Goal: Use online tool/utility: Utilize a website feature to perform a specific function

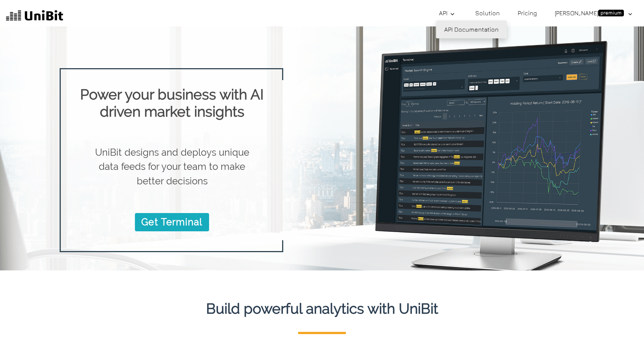
click at [475, 30] on link "API Documentation" at bounding box center [471, 29] width 71 height 18
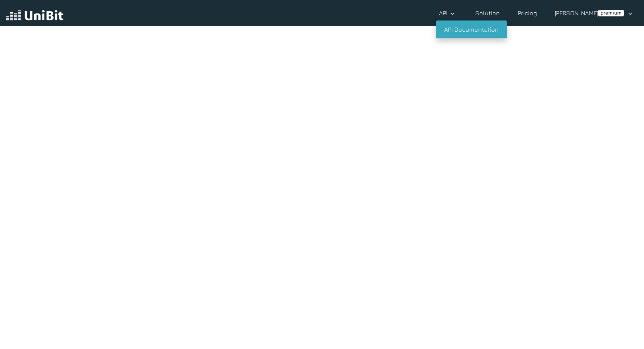
scroll to position [17, 0]
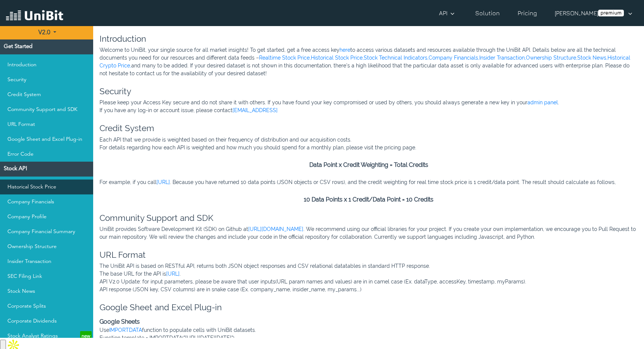
click at [68, 192] on link "Historical Stock Price" at bounding box center [46, 187] width 93 height 15
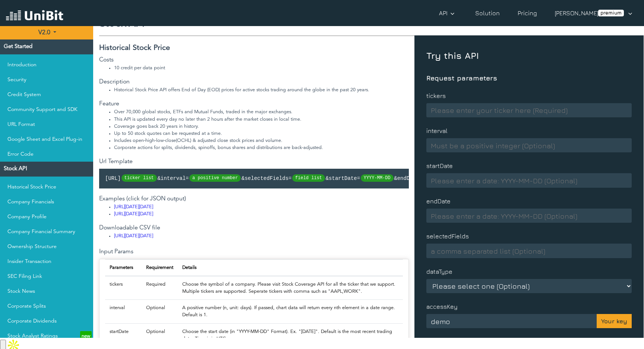
click at [458, 113] on input at bounding box center [528, 110] width 205 height 14
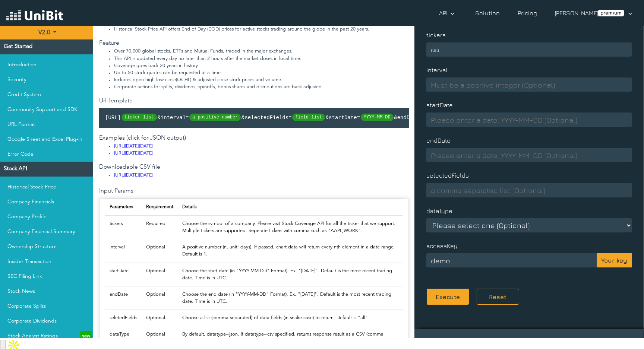
scroll to position [148, 0]
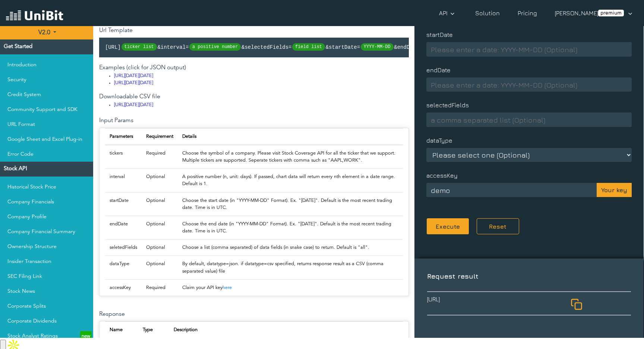
type input "aa"
click at [610, 188] on button "Your key" at bounding box center [614, 190] width 35 height 14
type input "6KSvv4SoFtEuzOm1kkfirsX2H-ij_P6s"
click at [443, 225] on button "Execute" at bounding box center [447, 226] width 43 height 17
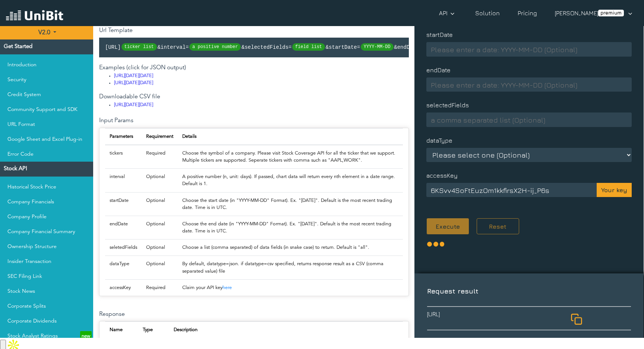
scroll to position [308, 0]
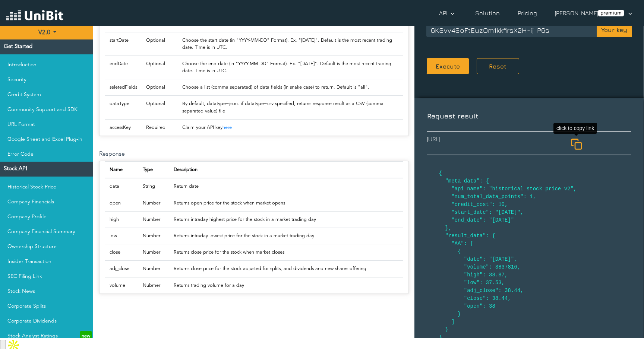
click at [574, 142] on icon at bounding box center [576, 144] width 12 height 12
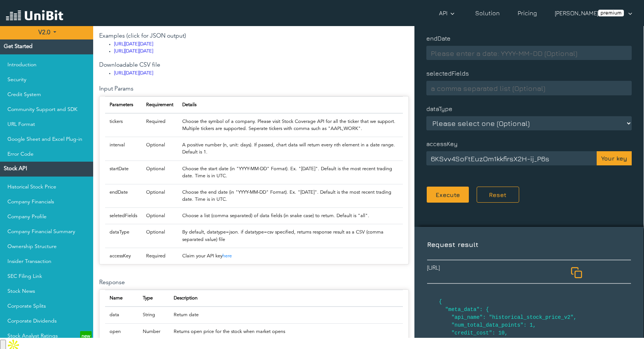
scroll to position [121, 0]
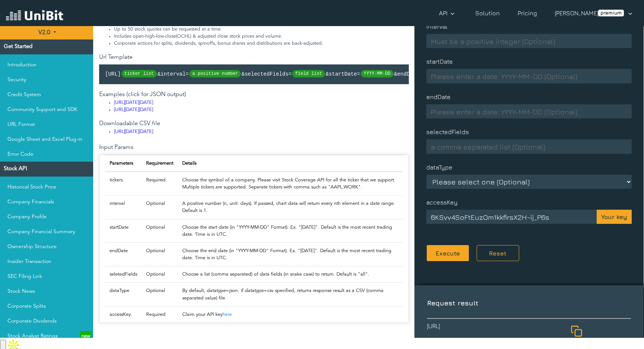
click at [471, 182] on select "Please select one (Optional) json csv" at bounding box center [528, 182] width 205 height 14
select select "csv"
click at [426, 175] on select "Please select one (Optional) json csv" at bounding box center [528, 182] width 205 height 14
click at [450, 255] on button "Execute" at bounding box center [447, 253] width 43 height 17
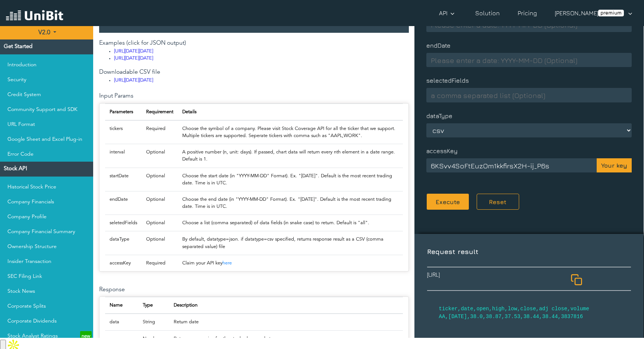
scroll to position [173, 0]
click at [450, 205] on button "Execute" at bounding box center [447, 201] width 43 height 17
click at [573, 276] on icon at bounding box center [576, 280] width 12 height 12
